Goal: Information Seeking & Learning: Find specific fact

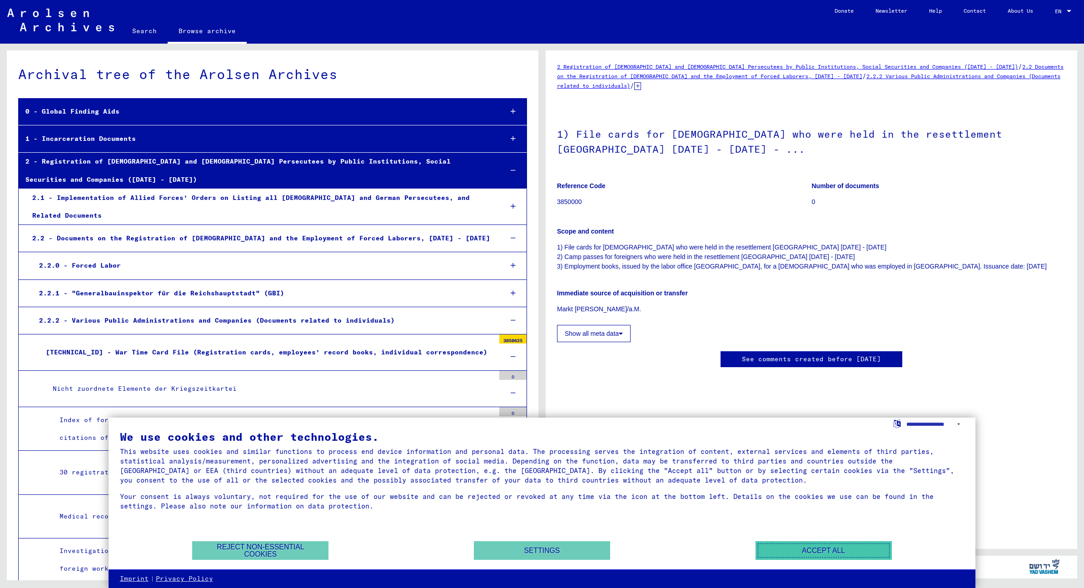
click at [831, 549] on button "Accept all" at bounding box center [824, 550] width 136 height 19
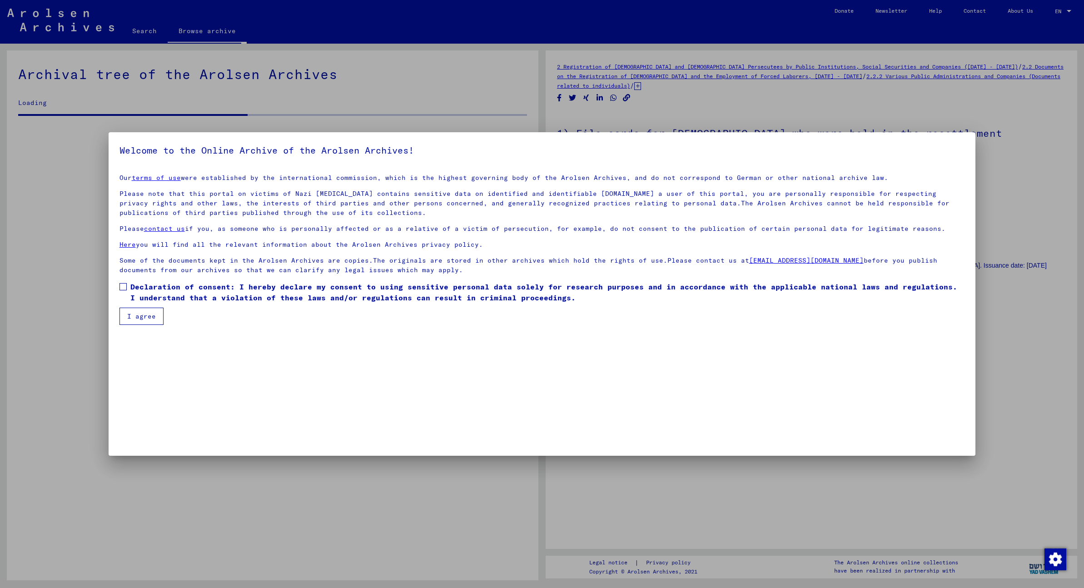
click at [125, 287] on span at bounding box center [123, 286] width 7 height 7
click at [143, 316] on button "I agree" at bounding box center [142, 316] width 44 height 17
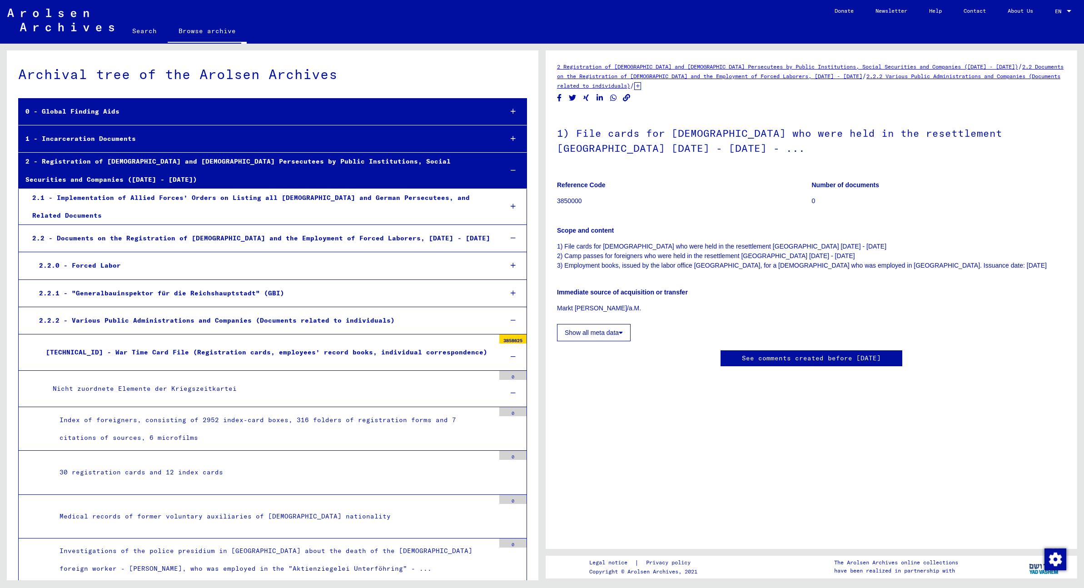
click at [81, 111] on div "0 - Global Finding Aids" at bounding box center [257, 112] width 477 height 18
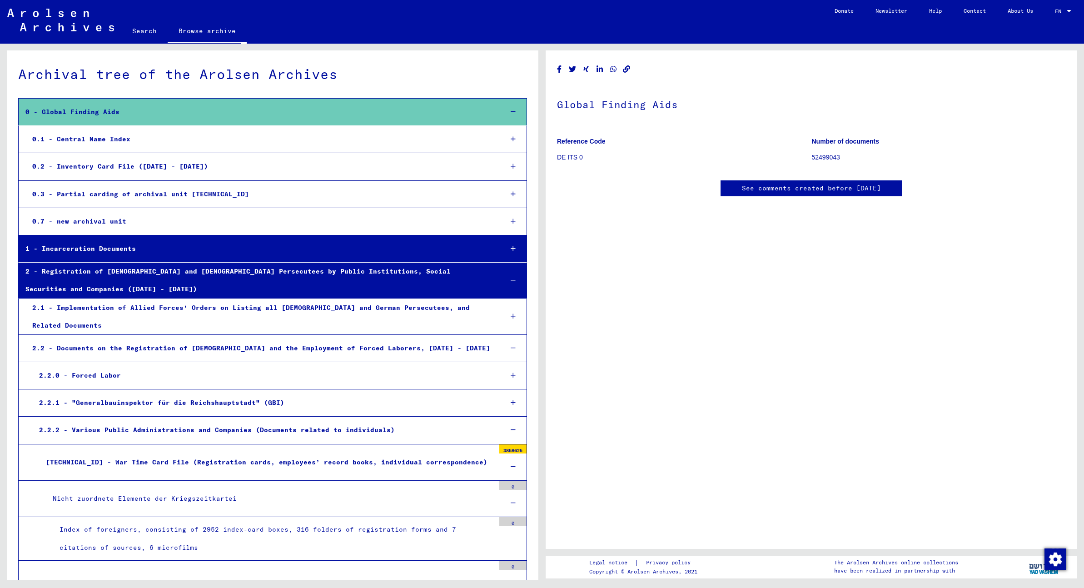
scroll to position [120, 0]
click at [92, 138] on div "0.1 - Central Name Index" at bounding box center [260, 139] width 470 height 18
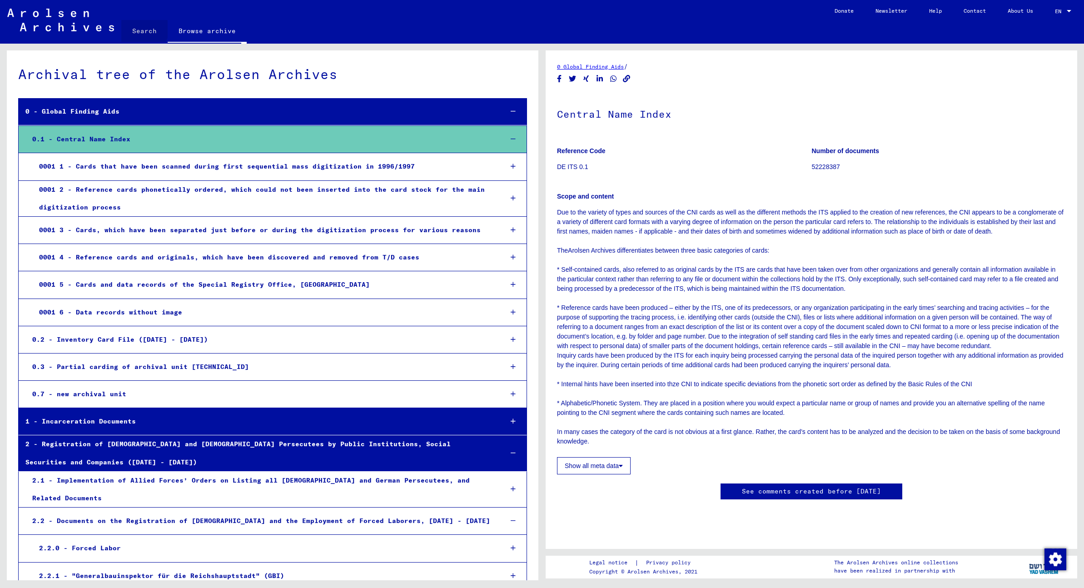
click at [143, 29] on link "Search" at bounding box center [144, 31] width 46 height 22
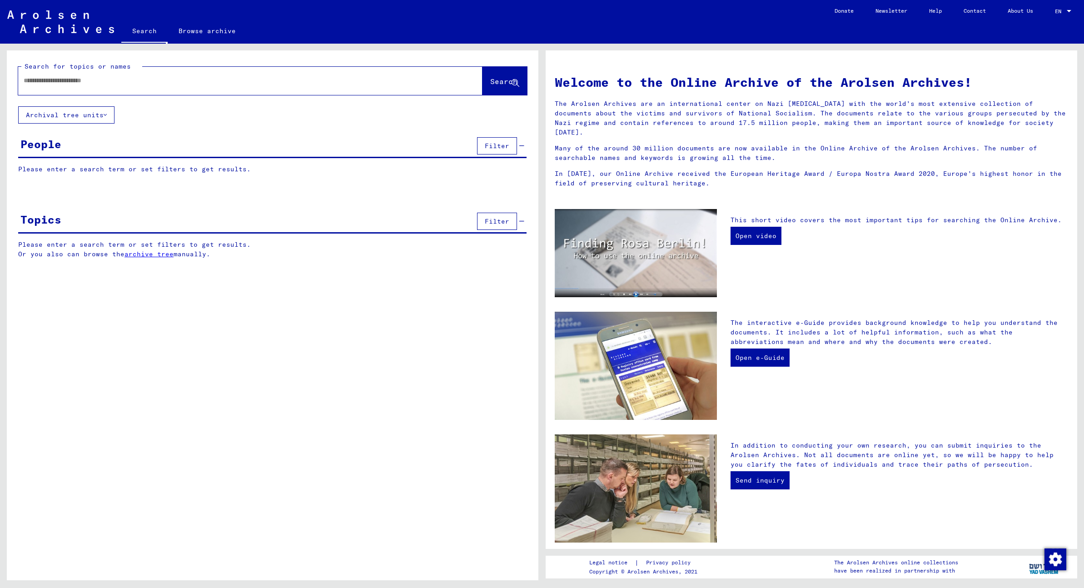
click at [93, 80] on input "text" at bounding box center [240, 81] width 432 height 10
type input "**********"
click at [495, 79] on span "Search" at bounding box center [503, 81] width 27 height 9
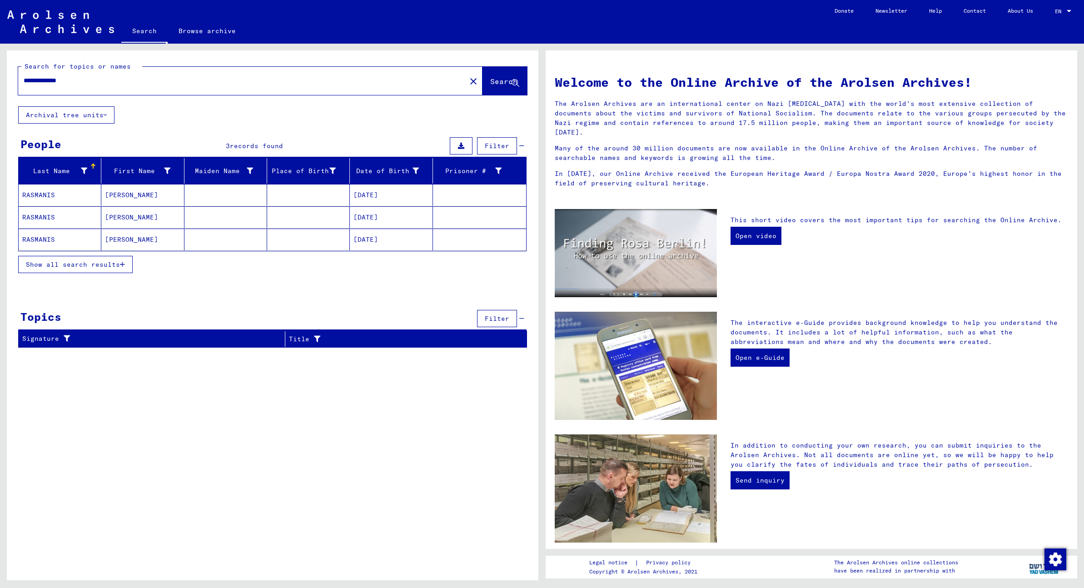
click at [40, 194] on mat-cell "RASMANIS" at bounding box center [60, 195] width 83 height 22
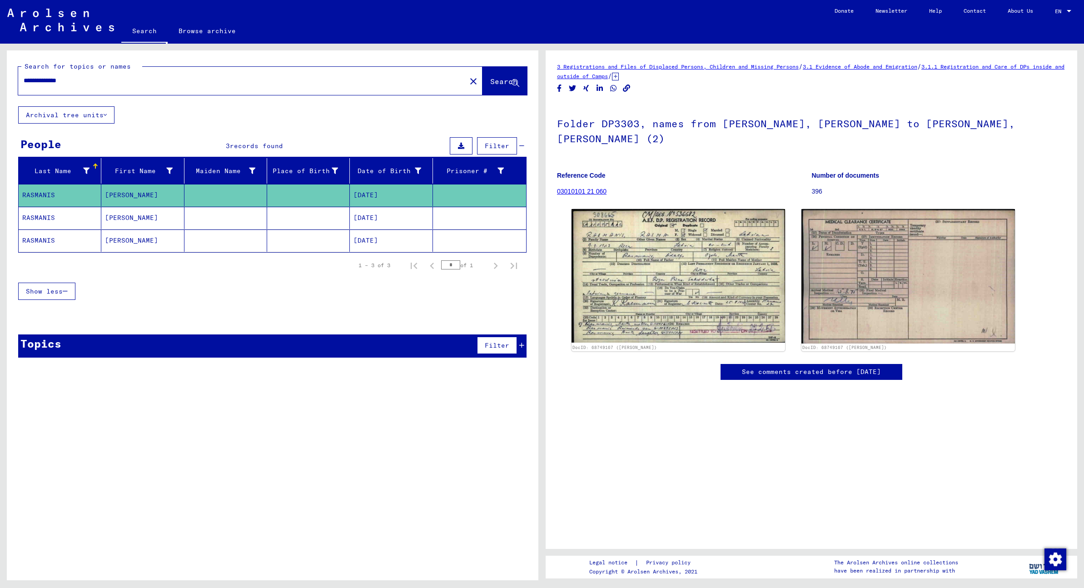
click at [48, 17] on img at bounding box center [60, 20] width 107 height 23
